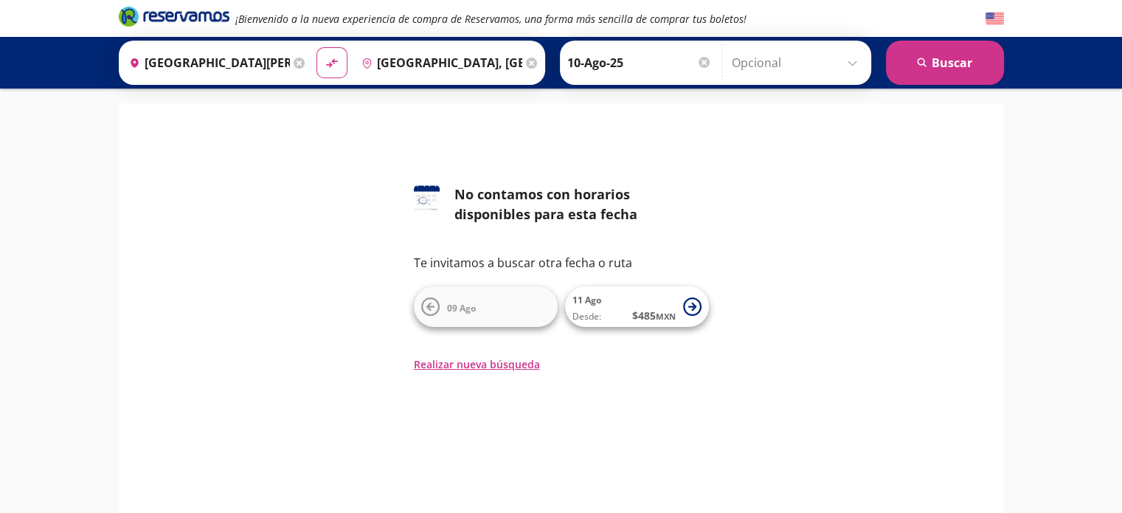
click at [420, 58] on input "[GEOGRAPHIC_DATA], [GEOGRAPHIC_DATA]" at bounding box center [439, 62] width 167 height 37
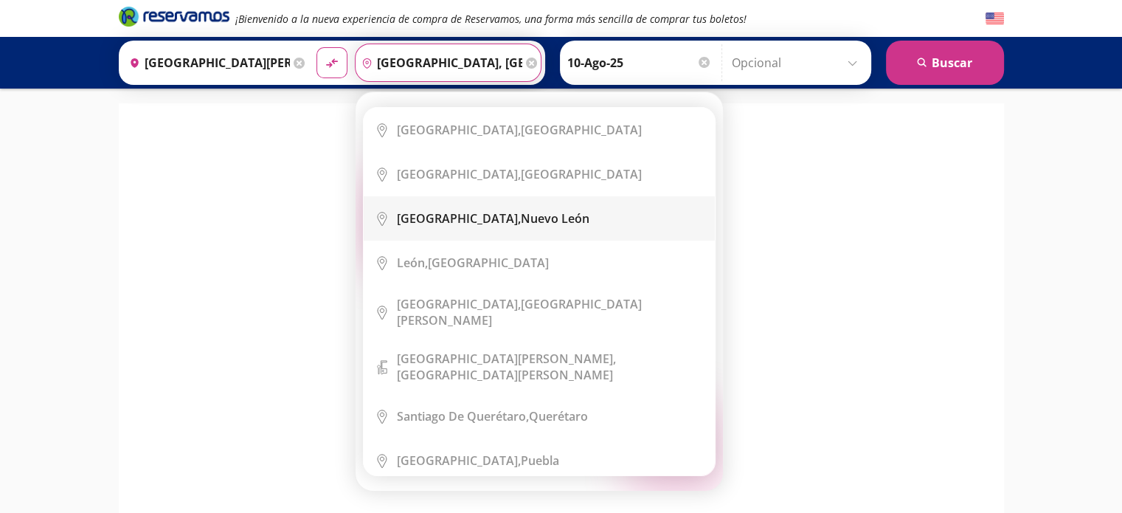
click at [512, 228] on li "City Icon [GEOGRAPHIC_DATA], [GEOGRAPHIC_DATA][PERSON_NAME]" at bounding box center [539, 218] width 351 height 44
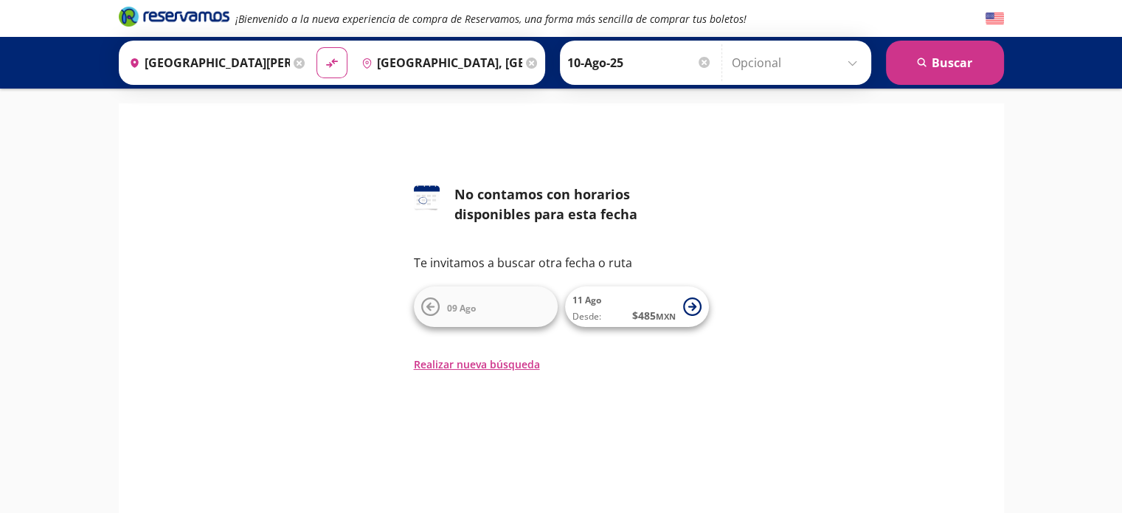
type input "[GEOGRAPHIC_DATA], [GEOGRAPHIC_DATA][PERSON_NAME]"
click at [941, 61] on button "search [GEOGRAPHIC_DATA]" at bounding box center [945, 63] width 118 height 44
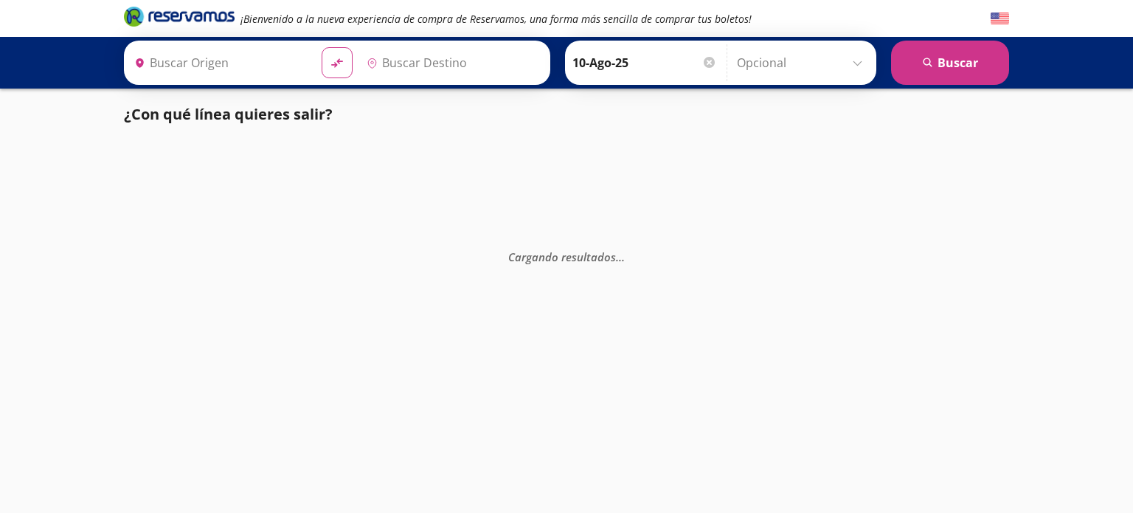
type input "[GEOGRAPHIC_DATA][PERSON_NAME], [GEOGRAPHIC_DATA][PERSON_NAME]"
type input "[GEOGRAPHIC_DATA], [GEOGRAPHIC_DATA][PERSON_NAME]"
